Goal: Information Seeking & Learning: Understand process/instructions

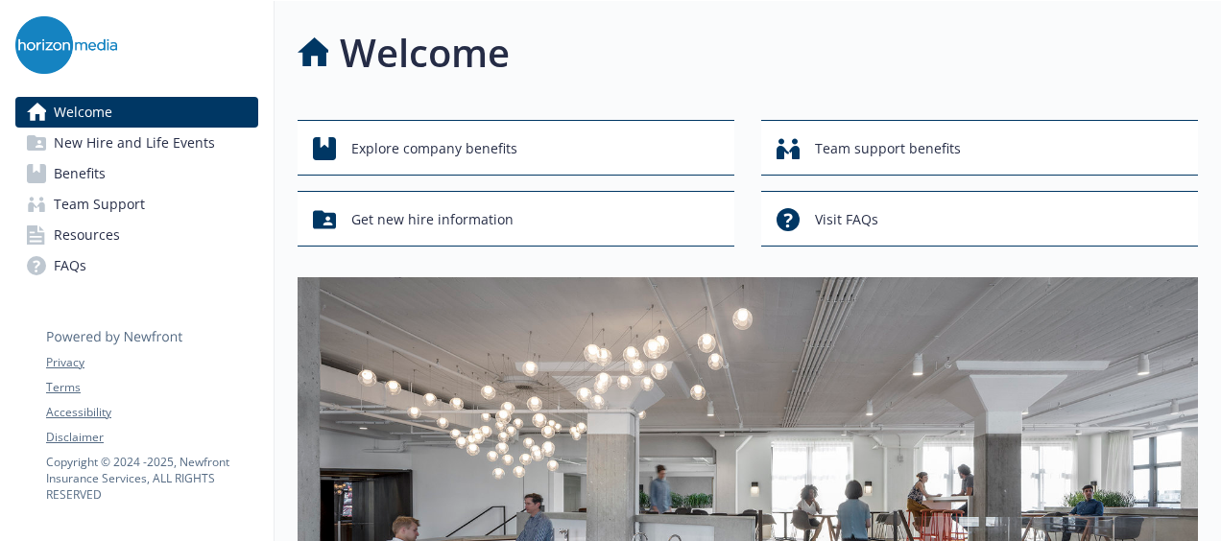
click at [157, 132] on span "New Hire and Life Events" at bounding box center [134, 143] width 161 height 31
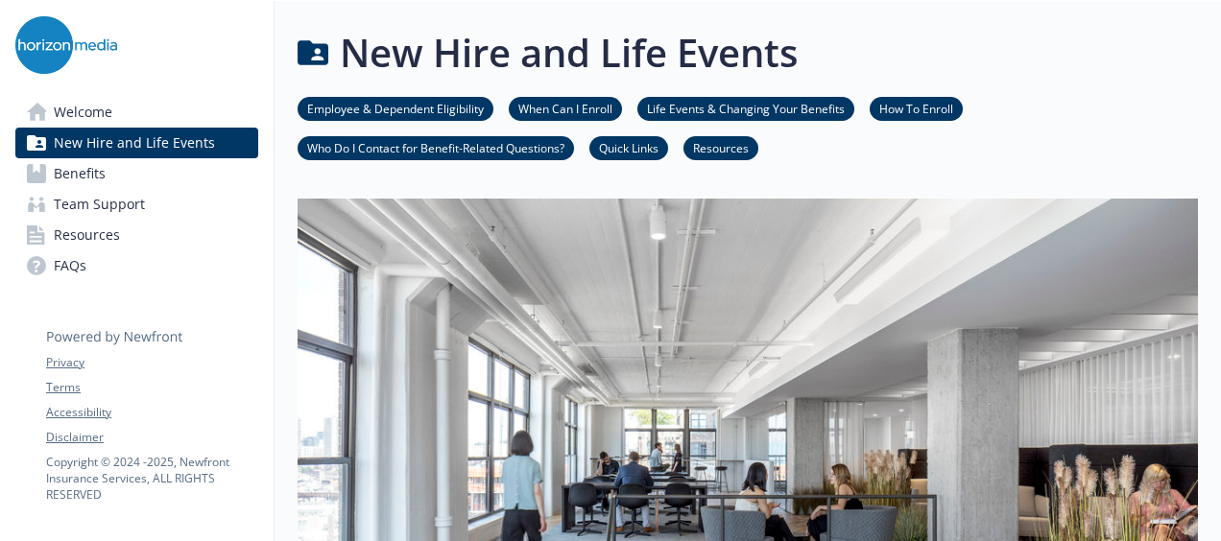
click at [754, 107] on link "Life Events & Changing Your Benefits" at bounding box center [745, 108] width 217 height 18
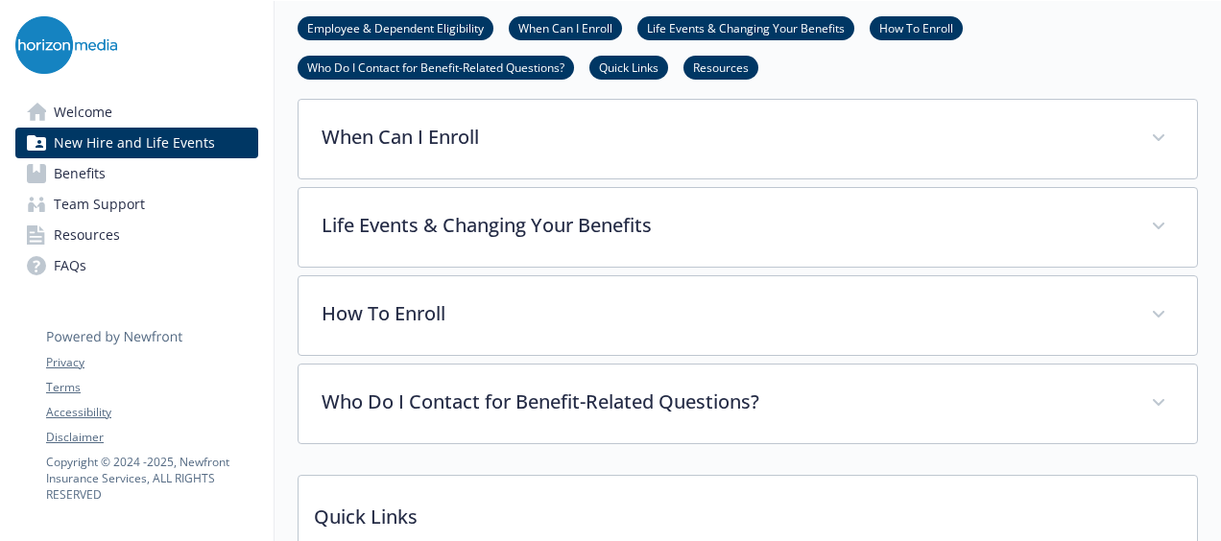
scroll to position [834, 14]
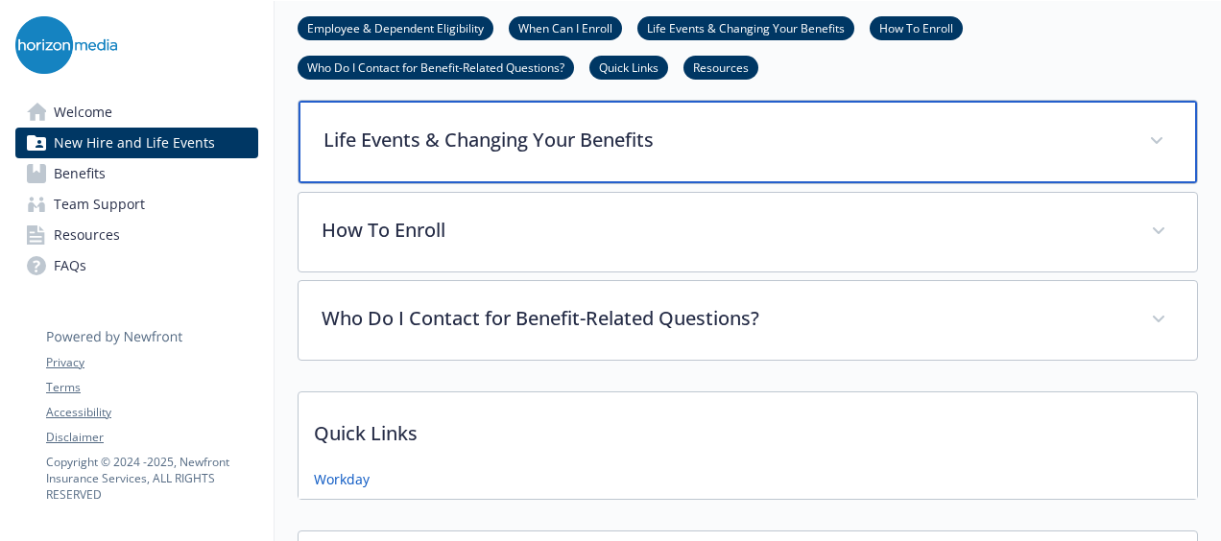
click at [717, 131] on p "Life Events & Changing Your Benefits" at bounding box center [724, 140] width 802 height 29
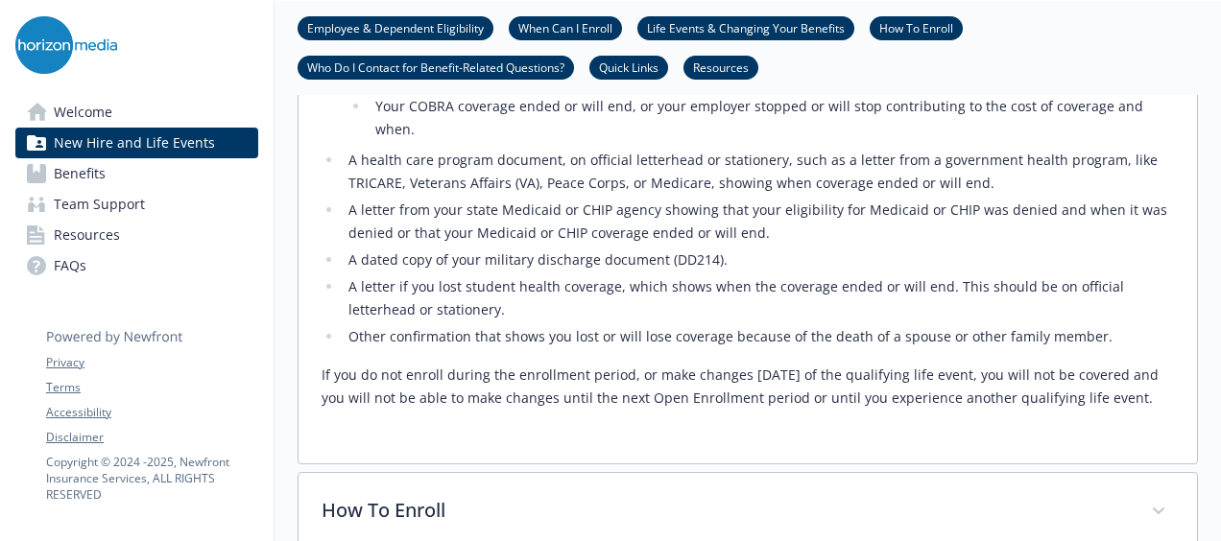
scroll to position [1778, 14]
